Goal: Task Accomplishment & Management: Complete application form

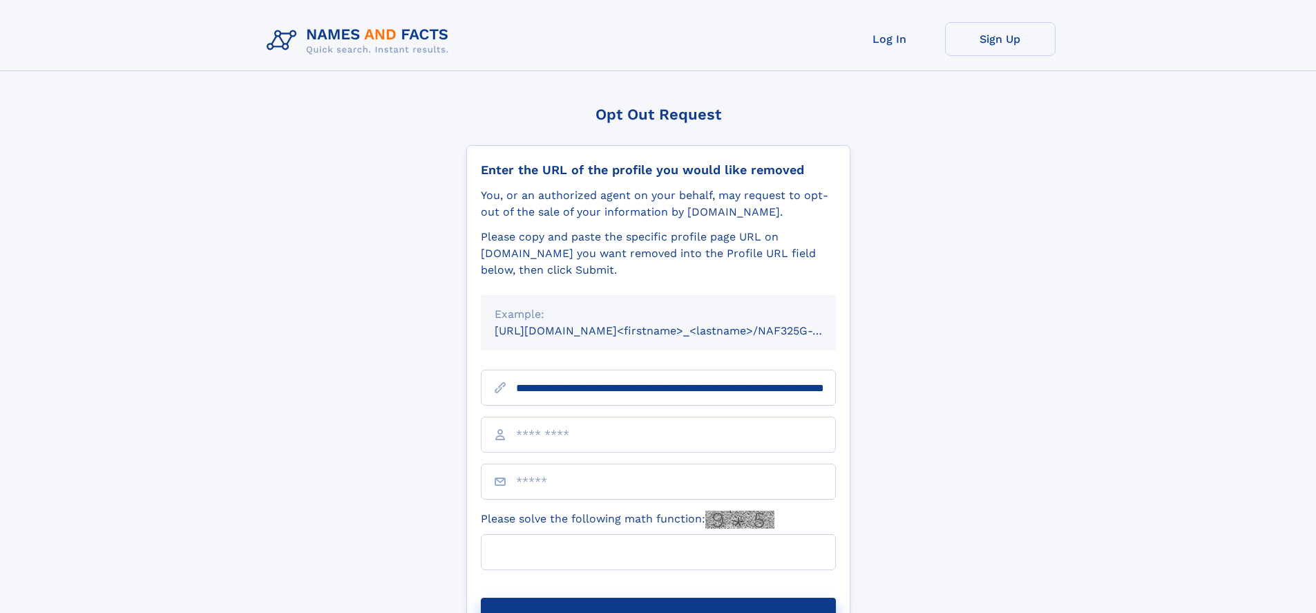
scroll to position [0, 153]
type input "**********"
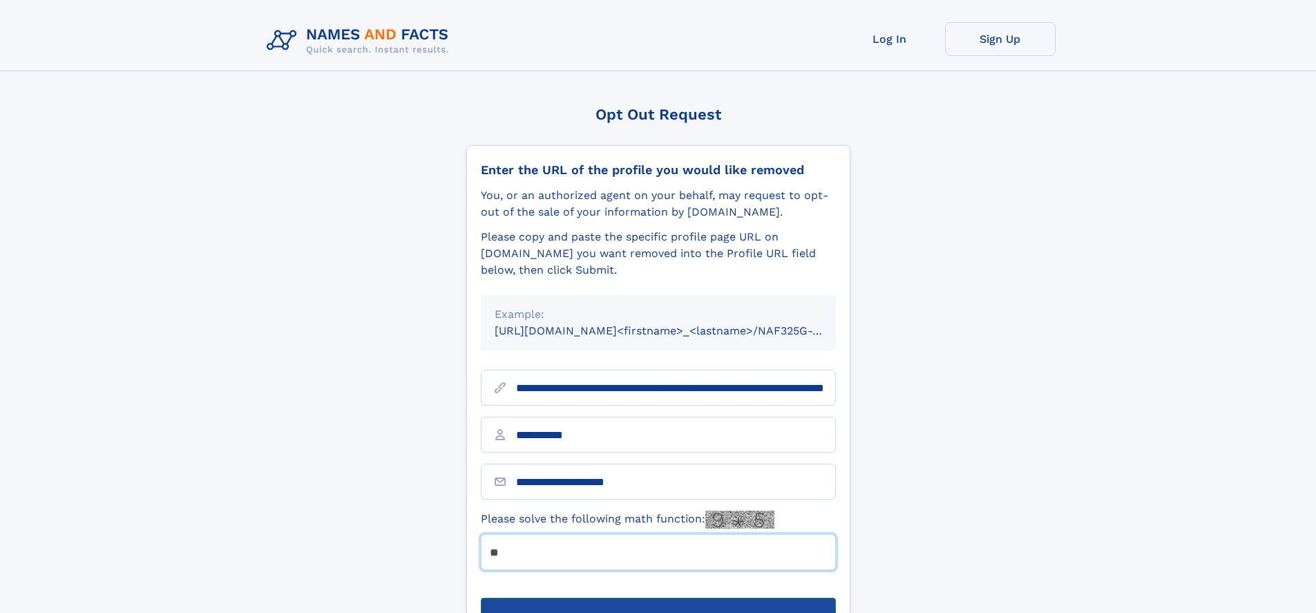
type input "**"
click at [658, 598] on button "Submit Opt Out Request" at bounding box center [658, 620] width 355 height 44
